Goal: Find specific page/section: Find specific page/section

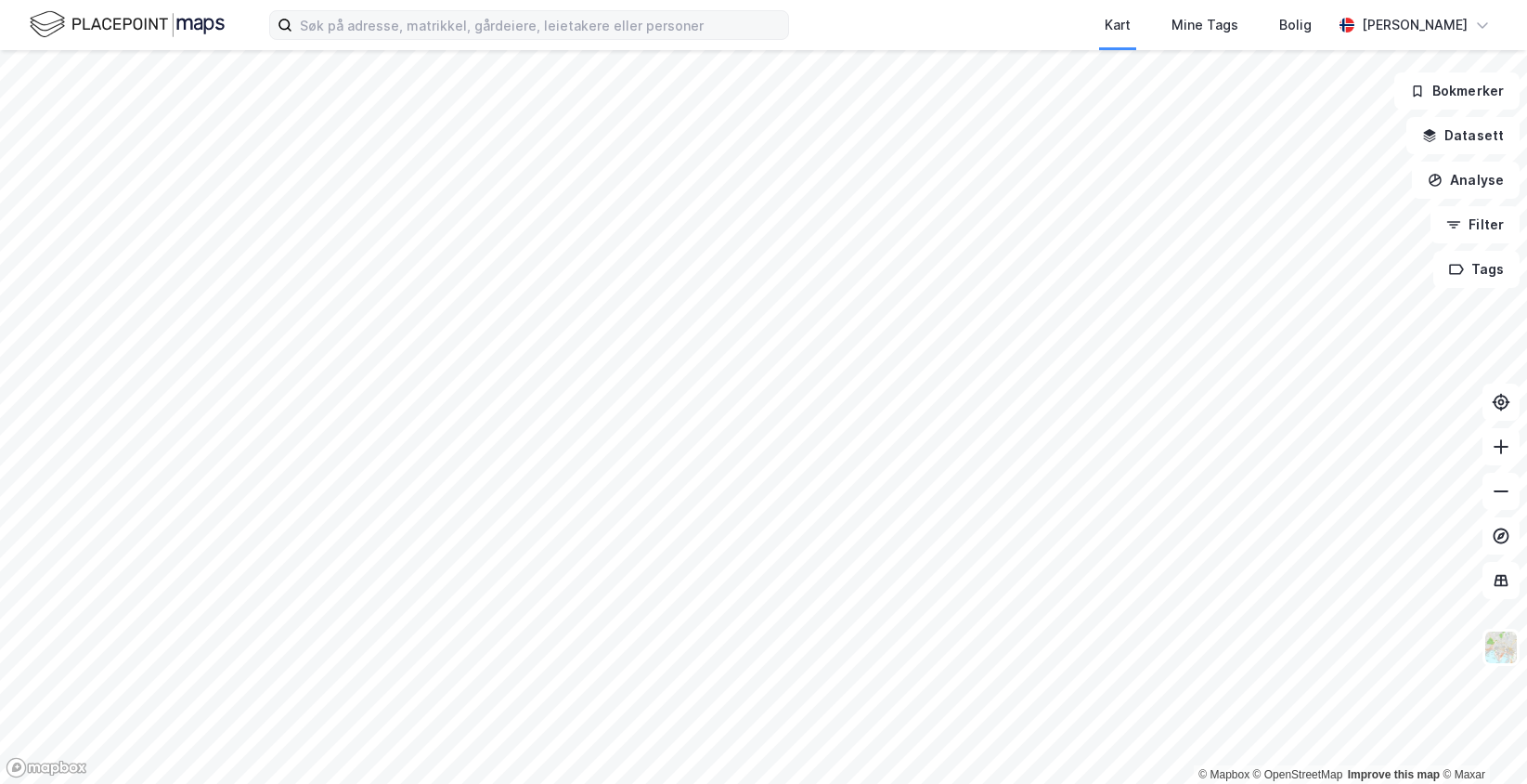
click at [753, 30] on div "Kart Mine Tags [PERSON_NAME] © Mapbox © OpenStreetMap Improve this map © Maxar …" at bounding box center [763, 392] width 1527 height 784
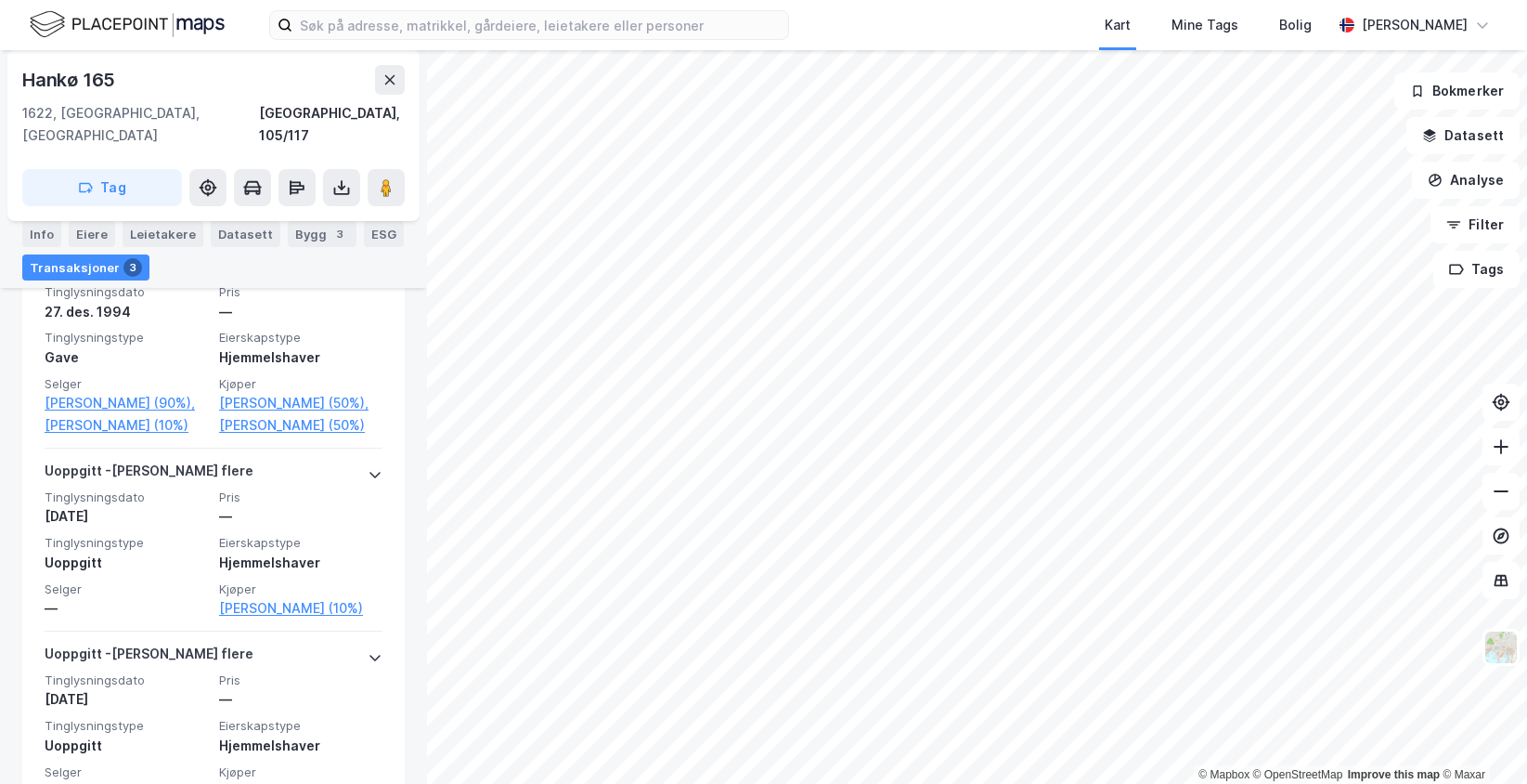
scroll to position [466, 0]
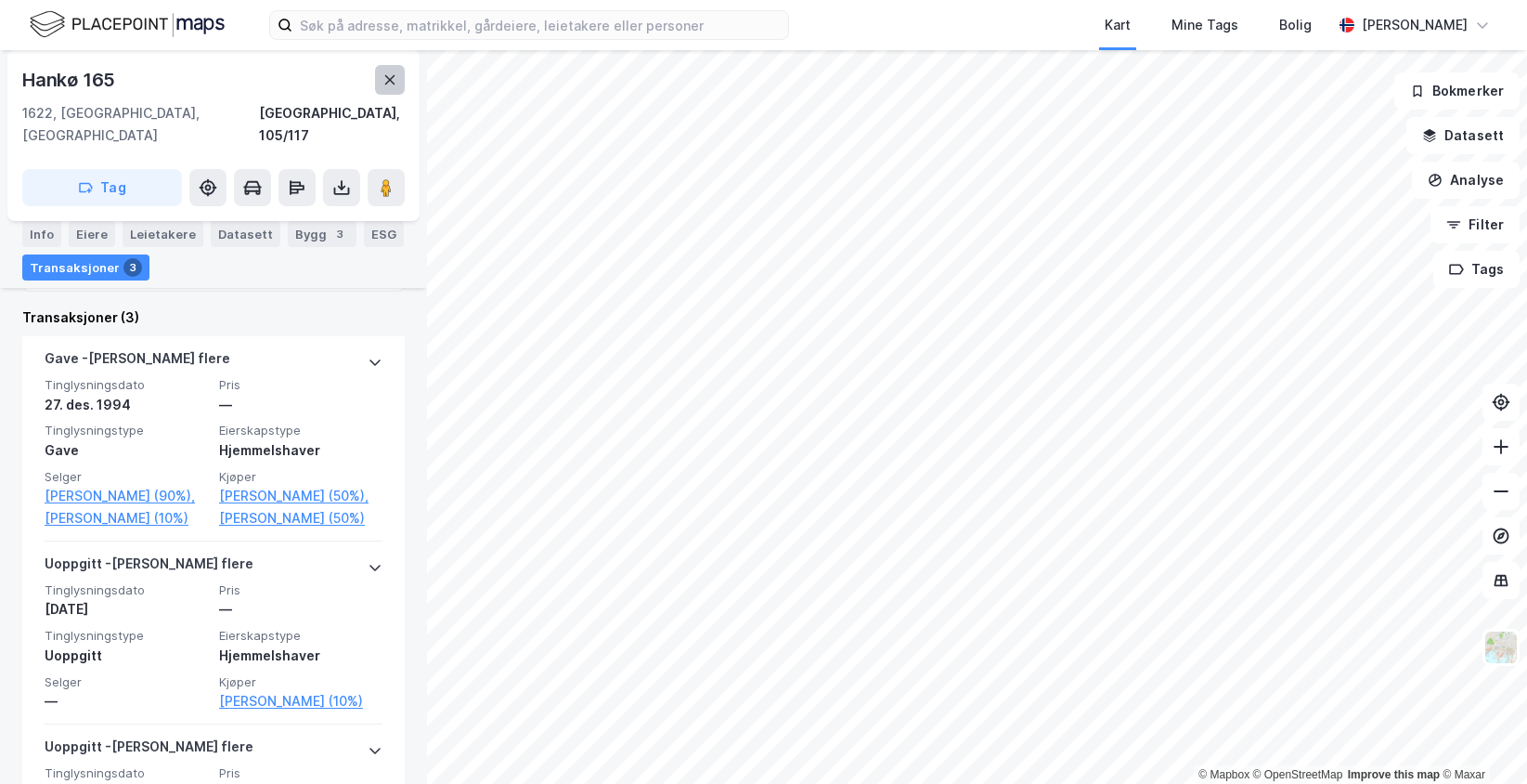
click at [392, 78] on icon at bounding box center [390, 80] width 11 height 10
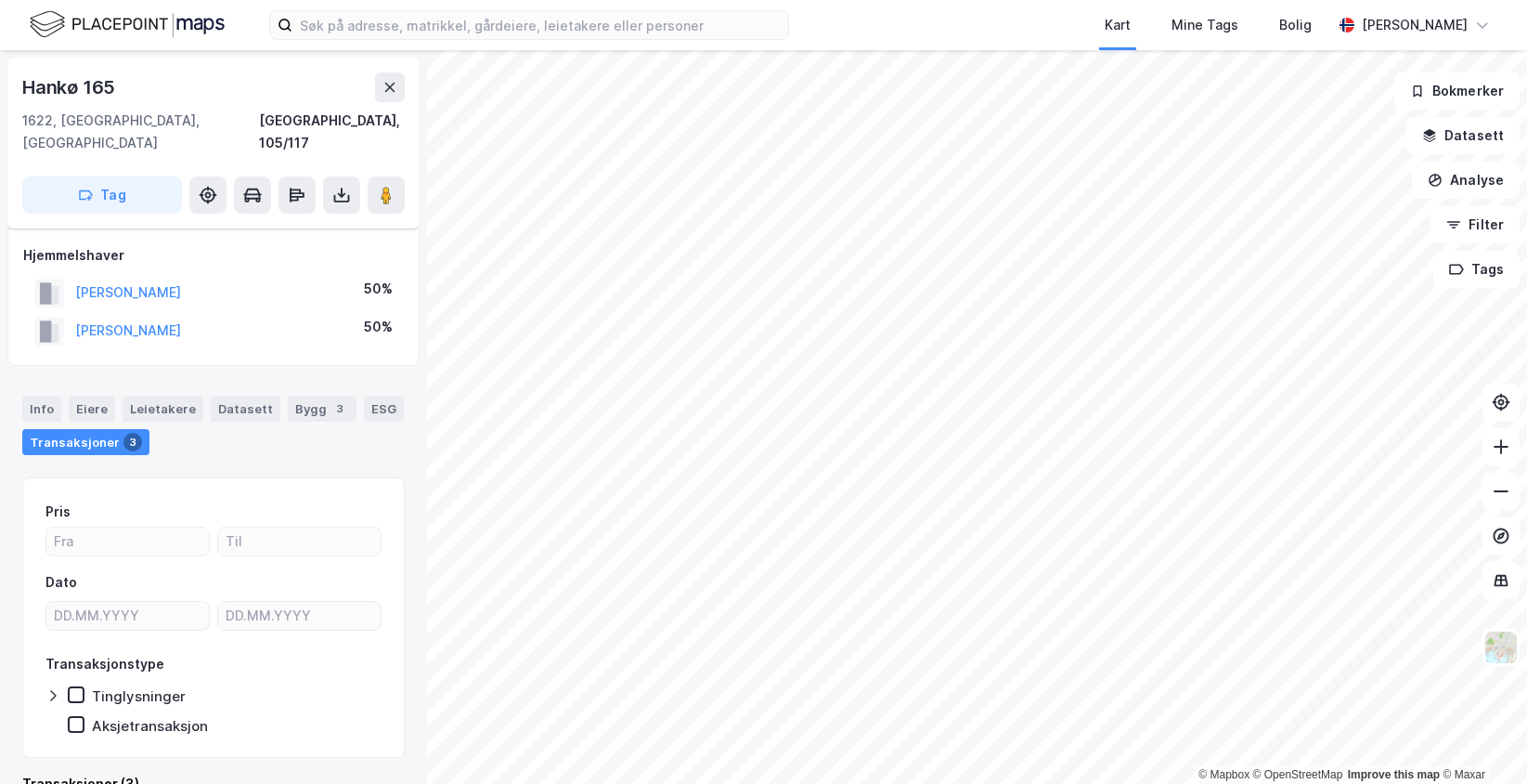
scroll to position [18, 0]
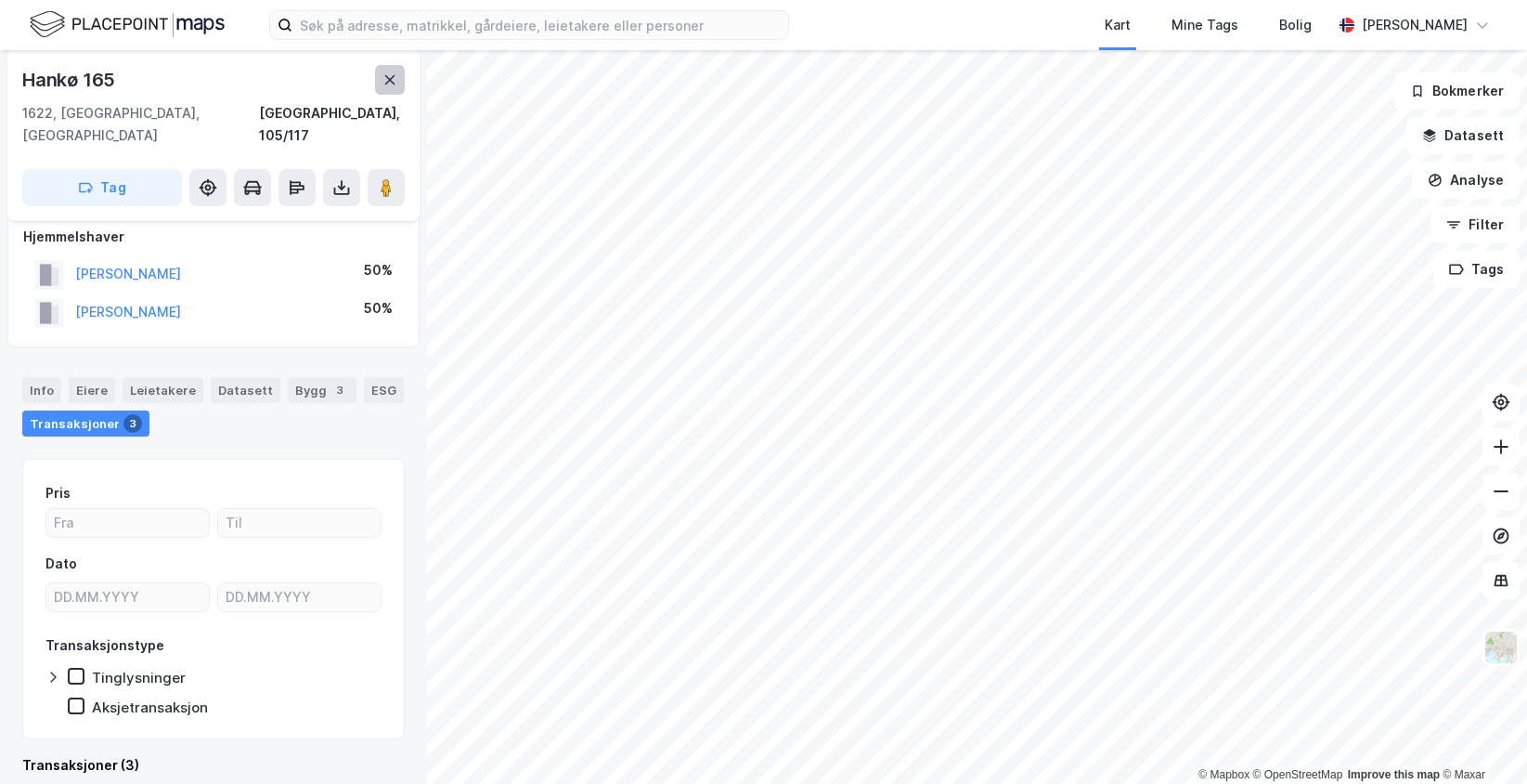
click at [392, 73] on icon at bounding box center [391, 80] width 15 height 15
